Goal: Find specific page/section: Find specific page/section

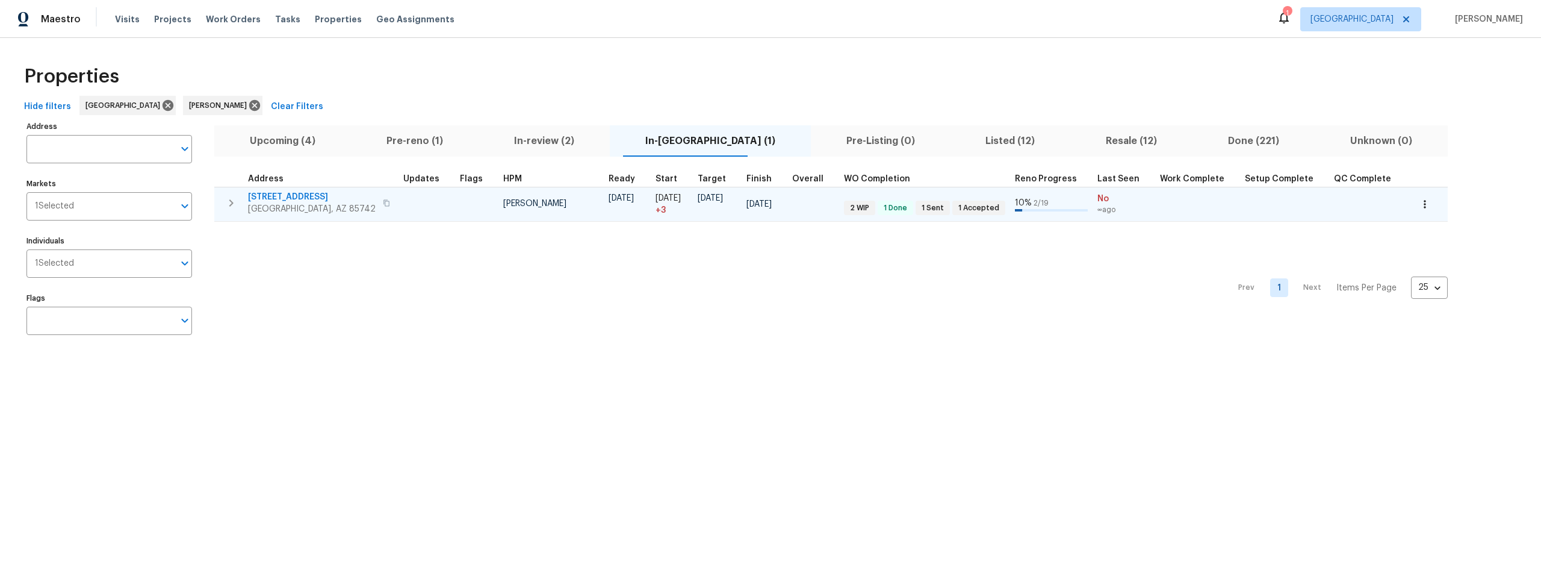
click at [319, 197] on span "[STREET_ADDRESS]" at bounding box center [312, 197] width 128 height 12
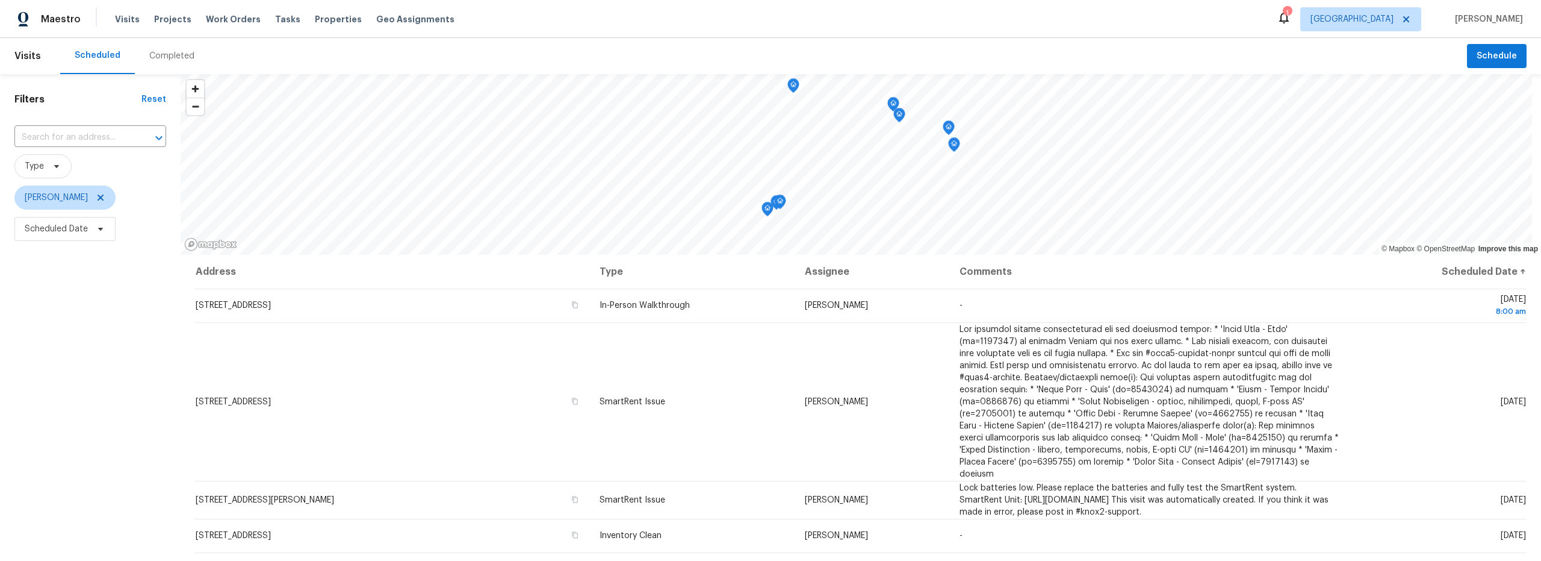
scroll to position [318, 0]
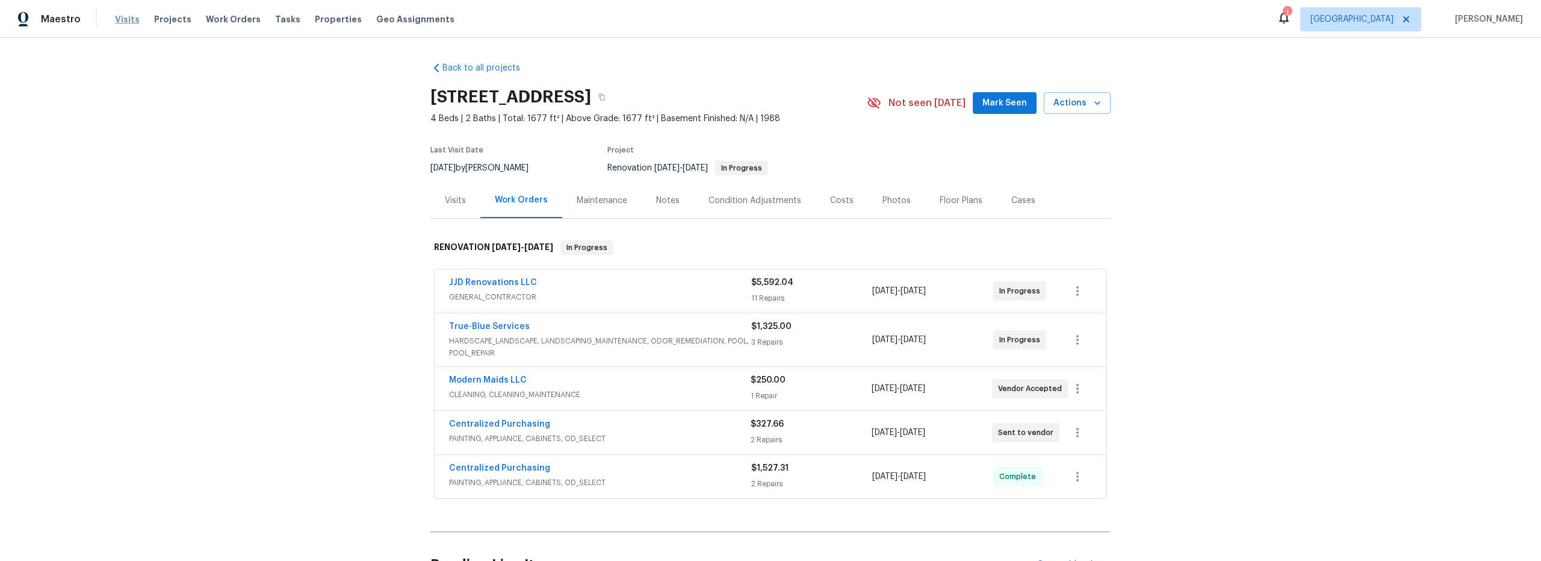
click at [127, 19] on span "Visits" at bounding box center [127, 19] width 25 height 12
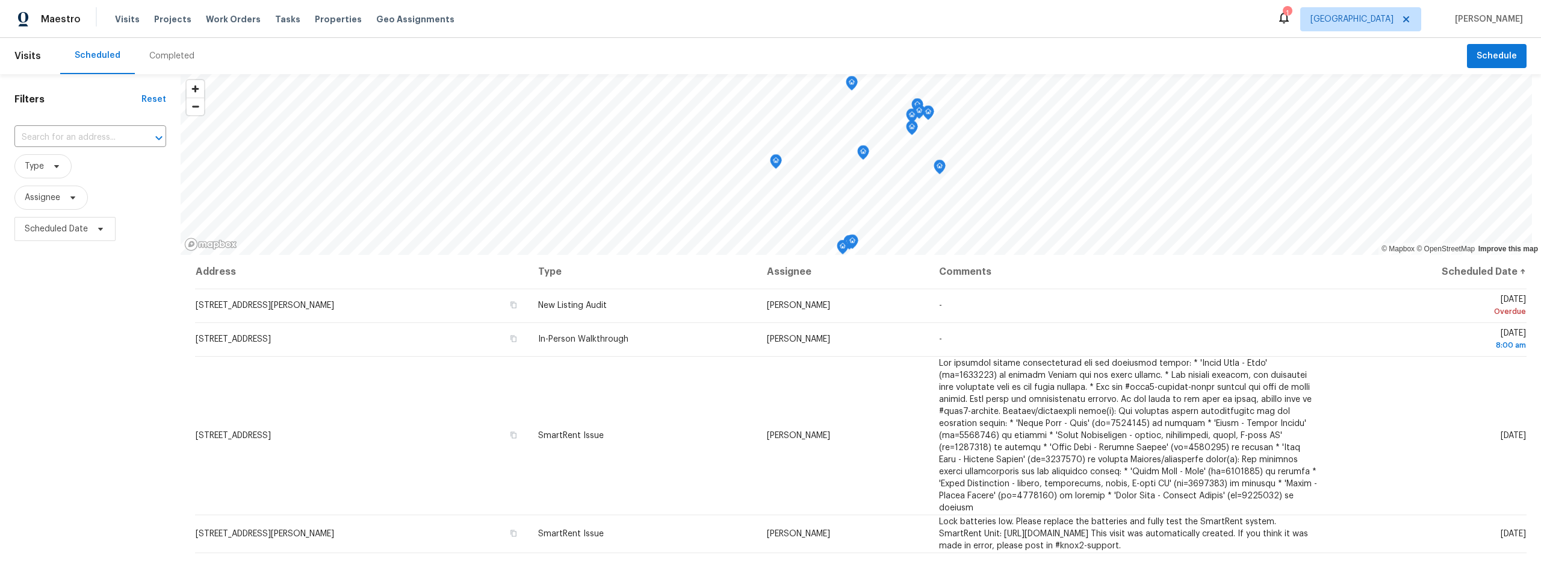
click at [168, 57] on div "Completed" at bounding box center [171, 56] width 45 height 12
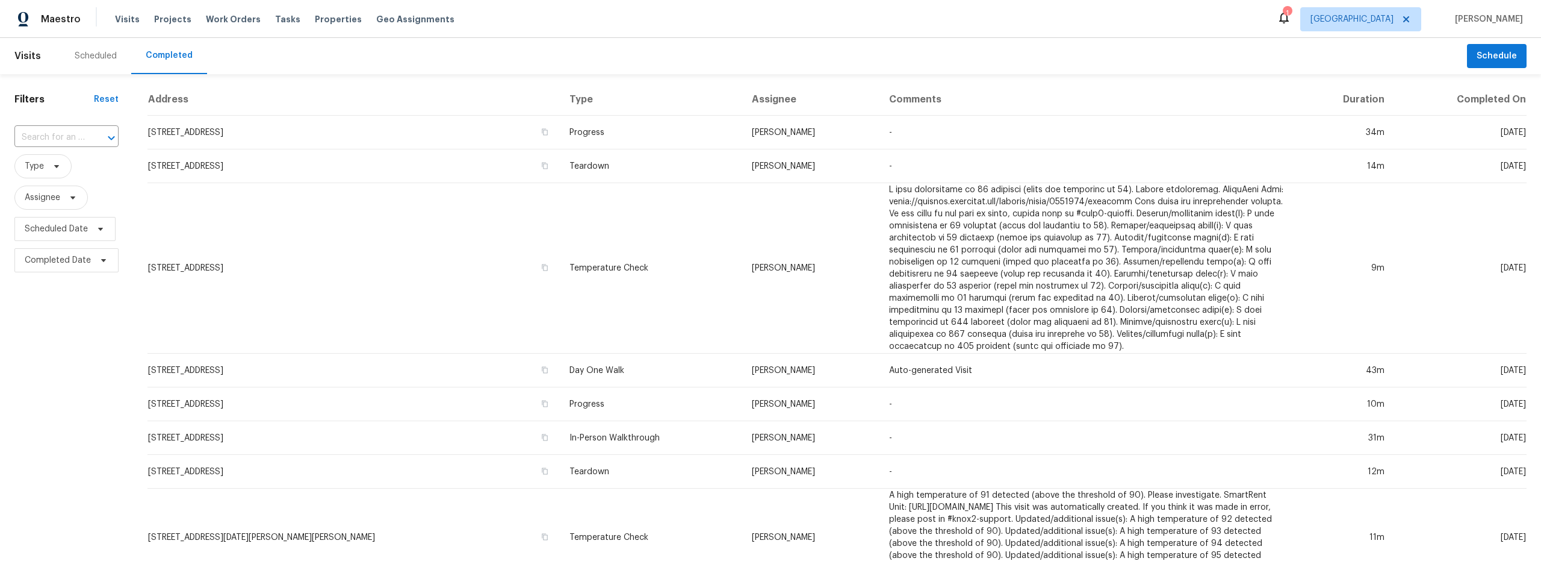
click at [107, 54] on div "Scheduled" at bounding box center [96, 56] width 42 height 12
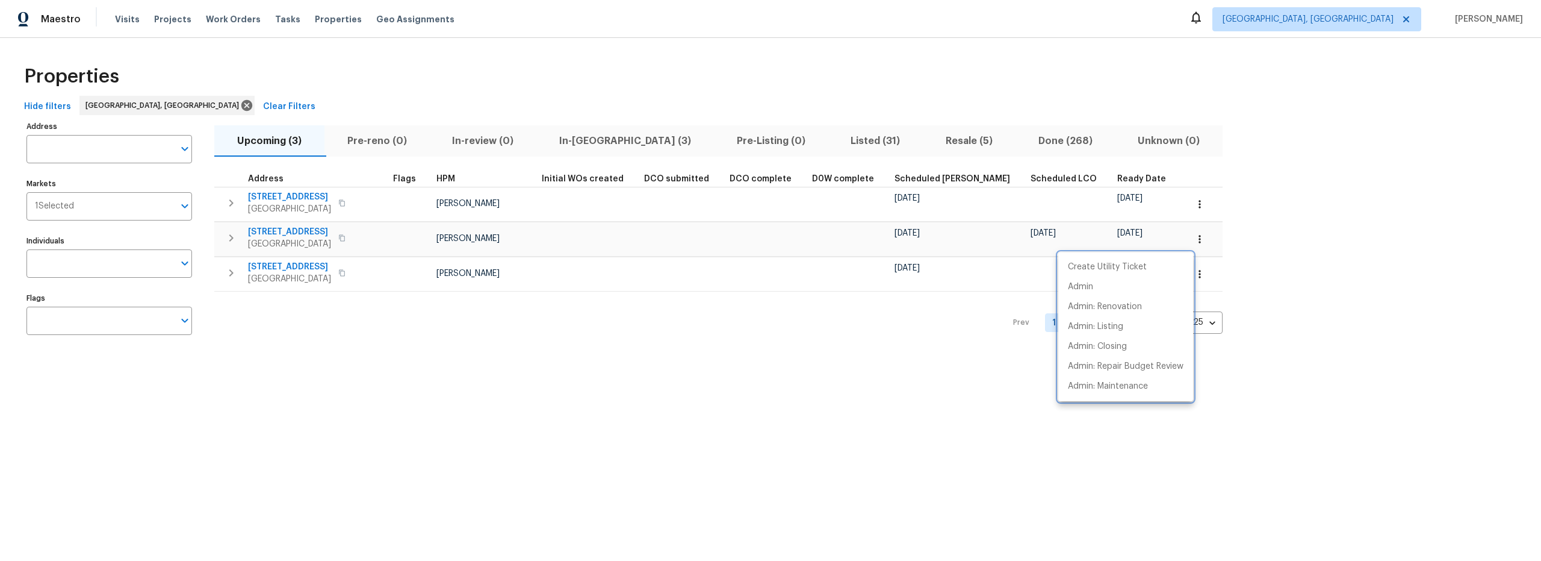
click at [600, 41] on div at bounding box center [770, 280] width 1541 height 561
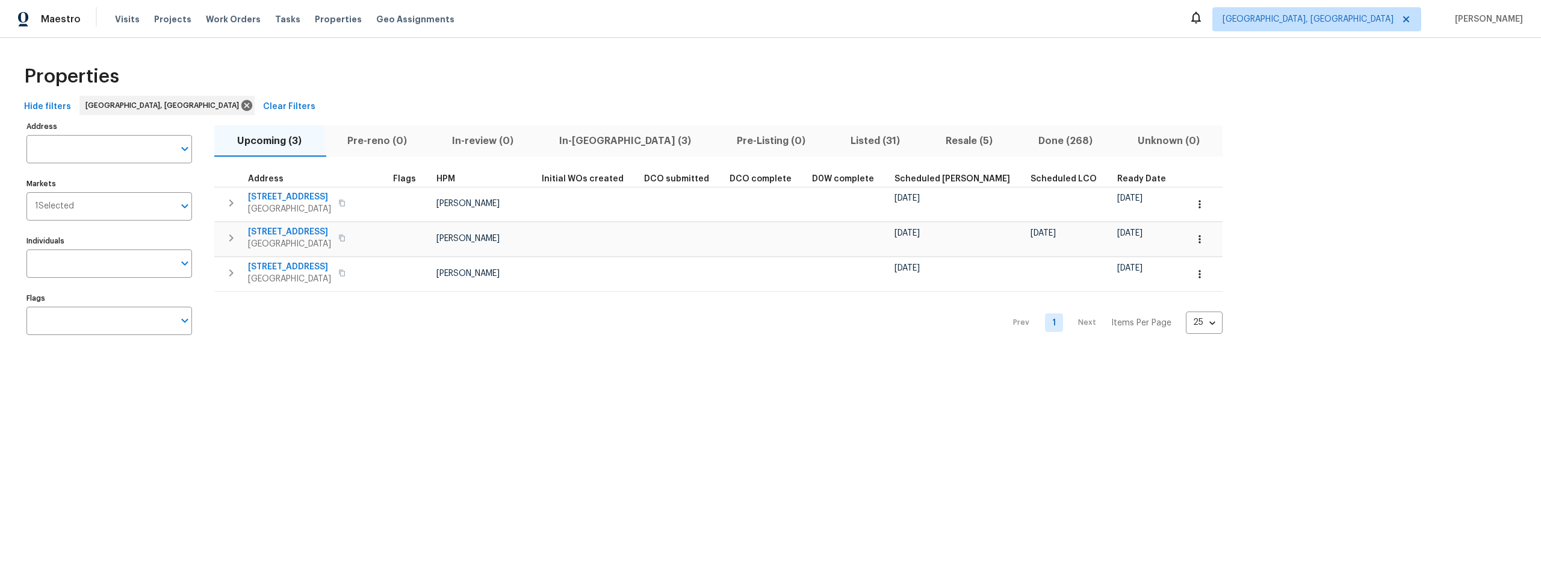
click at [561, 93] on div "Properties" at bounding box center [770, 76] width 1503 height 39
